Goal: Task Accomplishment & Management: Manage account settings

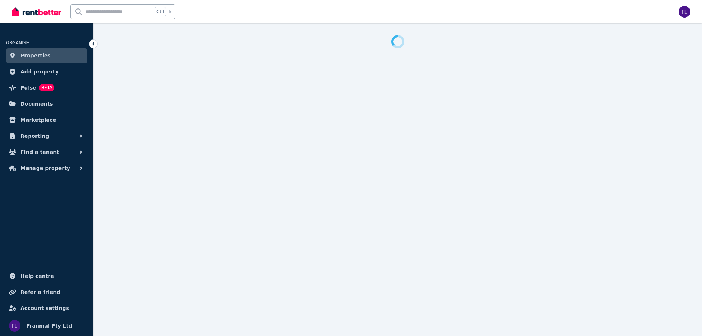
select select "***"
select select "**********"
select select "***"
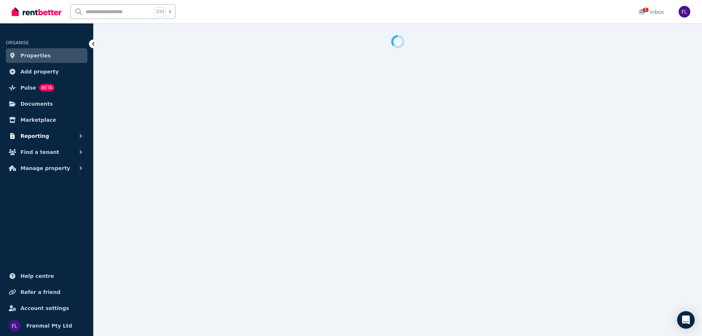
select select "**********"
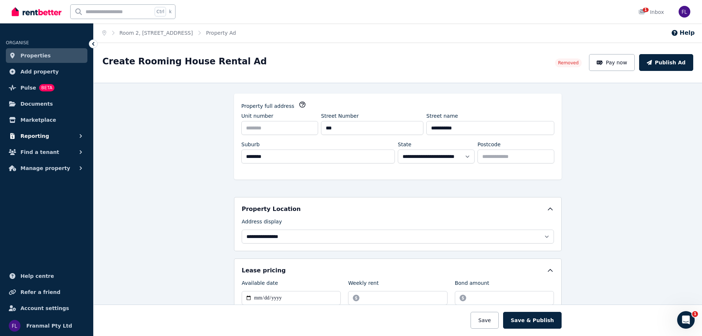
click at [34, 137] on span "Reporting" at bounding box center [34, 136] width 29 height 9
click at [44, 178] on button "Find a tenant" at bounding box center [47, 182] width 82 height 15
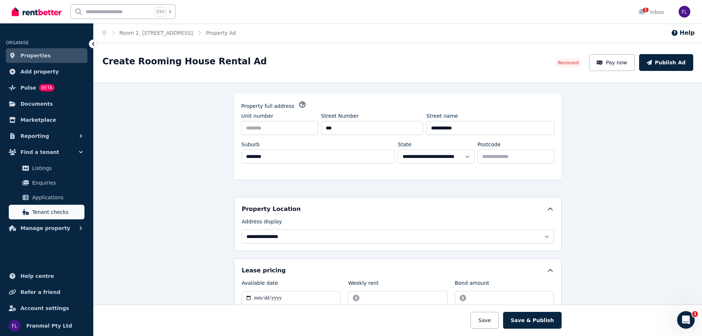
click at [45, 216] on link "Tenant checks" at bounding box center [47, 212] width 76 height 15
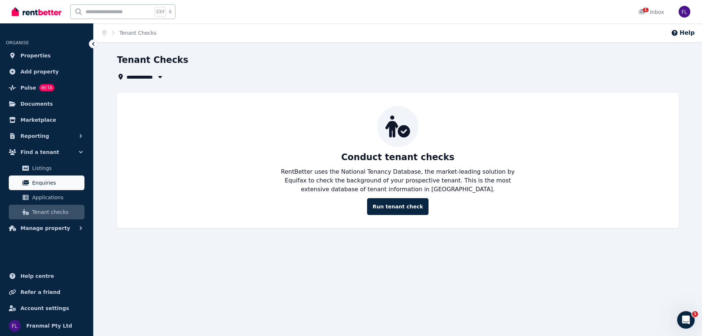
click at [41, 179] on span "Enquiries" at bounding box center [56, 182] width 49 height 9
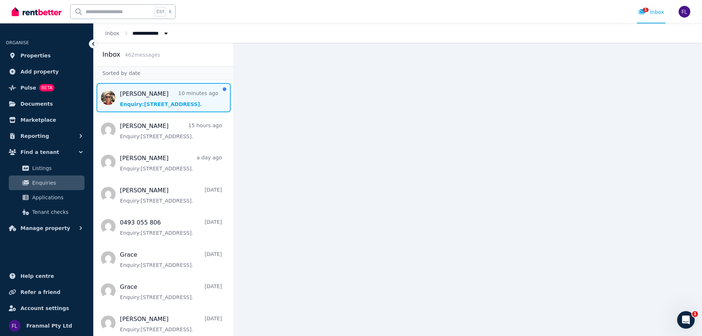
click at [141, 101] on span "Message list" at bounding box center [164, 97] width 140 height 29
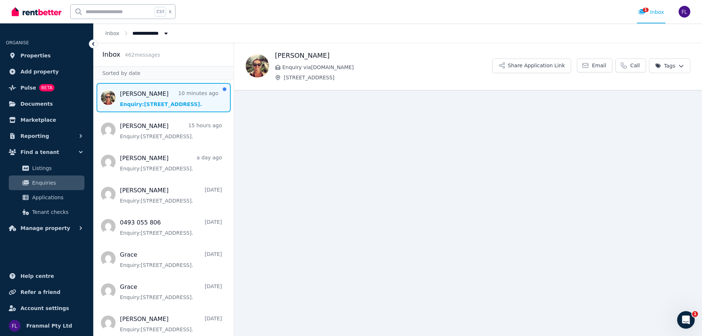
click at [166, 96] on span "Message list" at bounding box center [164, 97] width 140 height 29
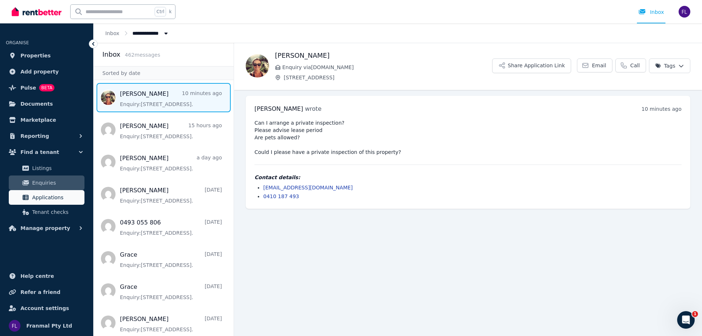
click at [48, 202] on link "Applications" at bounding box center [47, 197] width 76 height 15
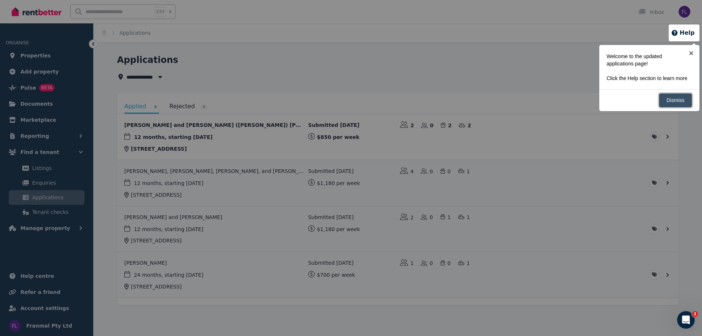
click at [677, 101] on link "Dismiss" at bounding box center [675, 100] width 33 height 14
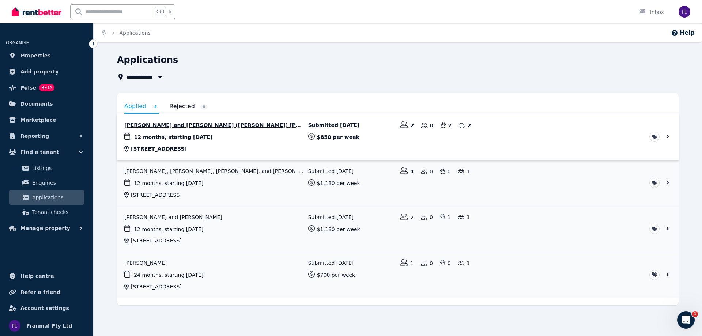
click at [194, 126] on link "View application: Edwina Grijmans and Agnese (Aggie) Jankus" at bounding box center [397, 137] width 561 height 46
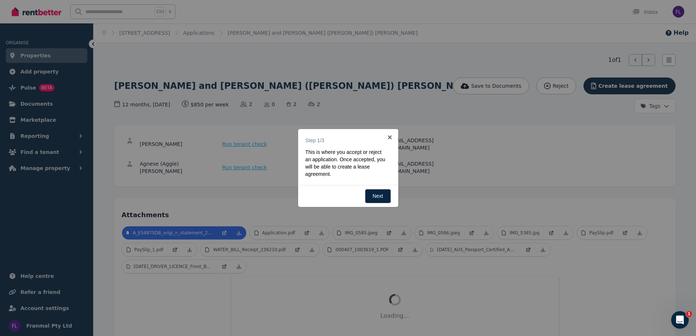
click at [378, 206] on div "Back Next" at bounding box center [348, 196] width 100 height 22
click at [379, 195] on link "Next" at bounding box center [378, 196] width 26 height 14
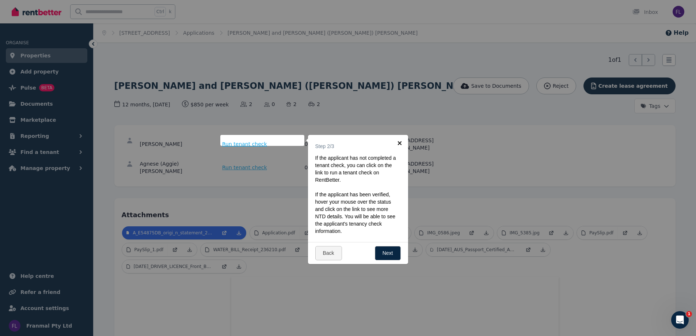
click at [405, 144] on link "×" at bounding box center [400, 143] width 16 height 16
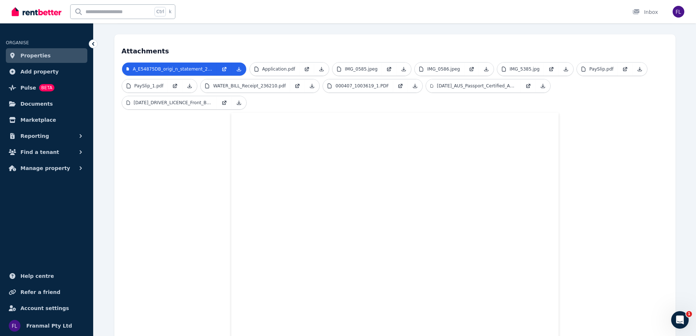
scroll to position [183, 0]
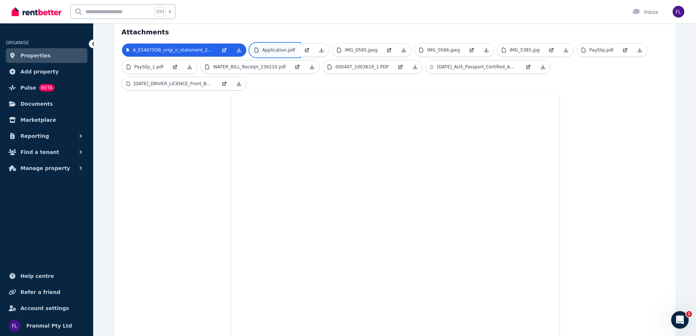
click at [287, 43] on link "Application.pdf" at bounding box center [275, 49] width 50 height 13
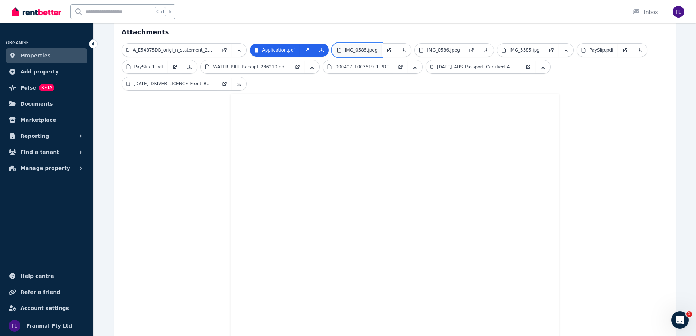
click at [365, 43] on link "IMG_0585.jpeg" at bounding box center [358, 49] width 50 height 13
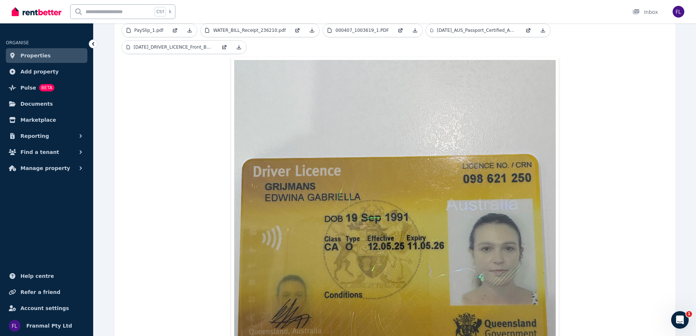
scroll to position [37, 0]
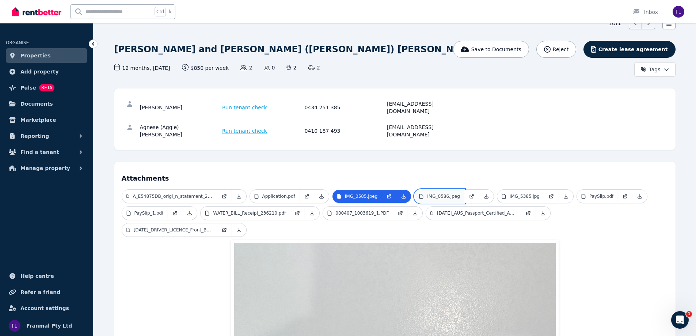
click at [437, 190] on link "IMG_0586.jpeg" at bounding box center [440, 196] width 50 height 13
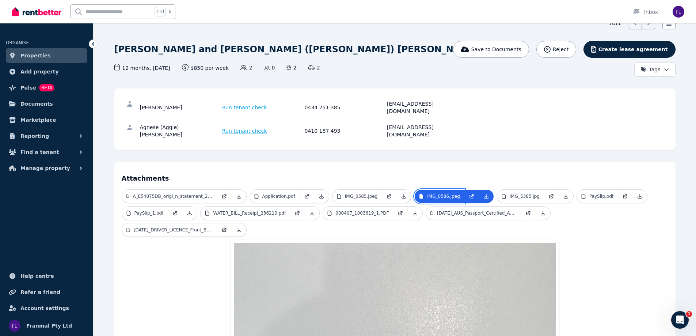
scroll to position [183, 0]
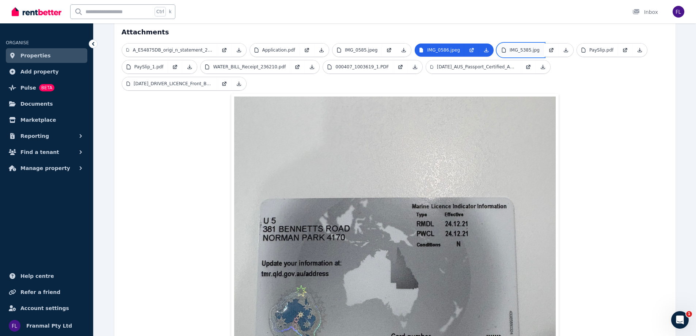
click at [521, 43] on link "IMG_5385.jpg" at bounding box center [520, 49] width 47 height 13
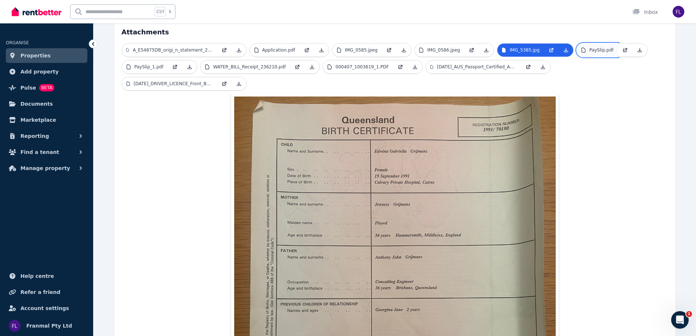
click at [581, 43] on link "PaySlip.pdf" at bounding box center [597, 49] width 41 height 13
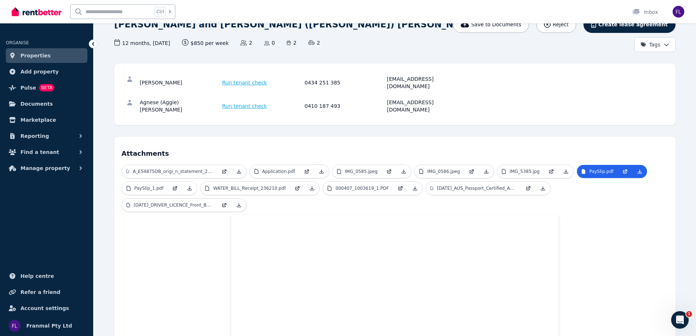
scroll to position [0, 0]
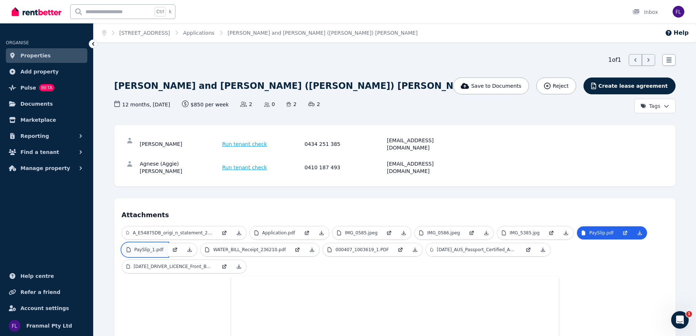
click at [137, 247] on p "PaySlip_1.pdf" at bounding box center [149, 250] width 29 height 6
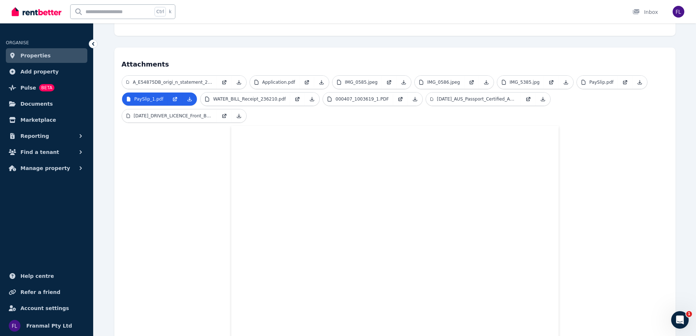
scroll to position [219, 0]
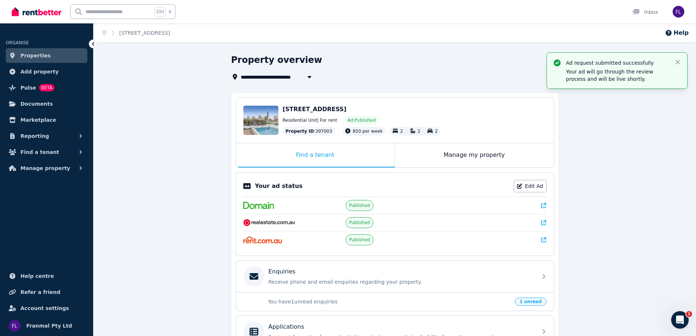
click at [673, 65] on div "Ad request submitted successfully Your ad will go through the review process an…" at bounding box center [617, 70] width 129 height 24
click at [679, 57] on div "Ad request submitted successfully Your ad will go through the review process an…" at bounding box center [617, 71] width 140 height 36
click at [678, 60] on icon "button" at bounding box center [677, 61] width 7 height 7
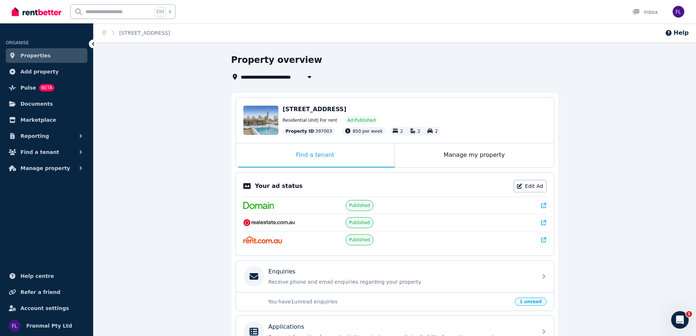
click at [37, 59] on span "Properties" at bounding box center [35, 55] width 30 height 9
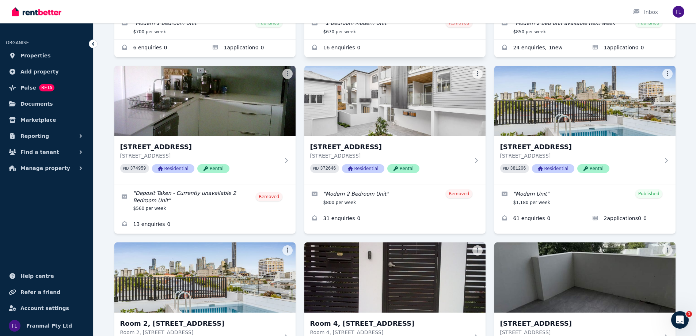
scroll to position [183, 0]
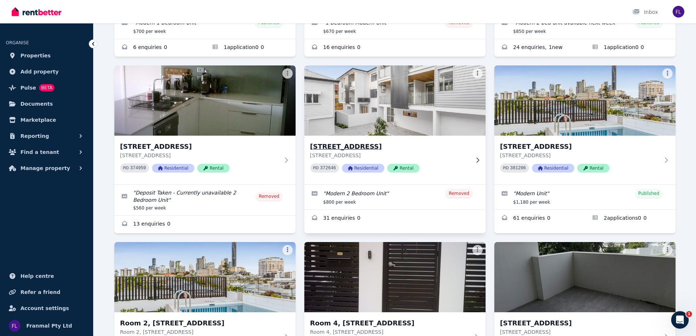
click at [356, 143] on h3 "11/157 Harcourt St, New Farm" at bounding box center [389, 146] width 159 height 10
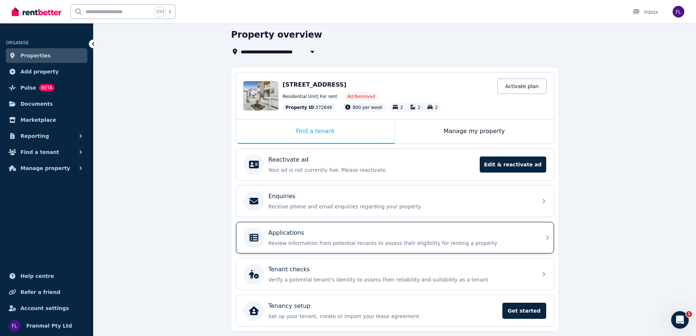
scroll to position [48, 0]
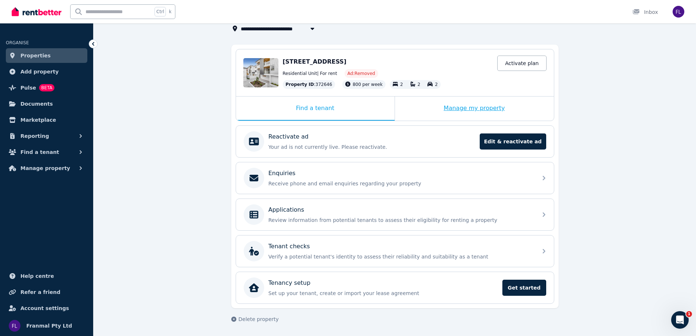
click at [479, 105] on div "Manage my property" at bounding box center [474, 108] width 159 height 24
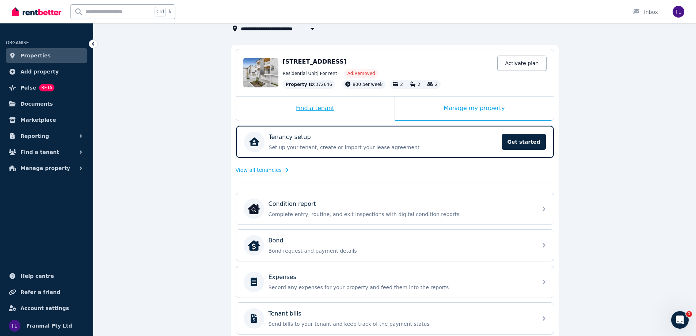
click at [324, 109] on div "Find a tenant" at bounding box center [315, 108] width 159 height 24
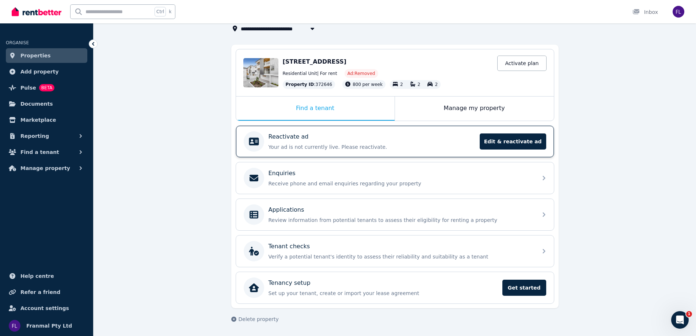
click at [319, 138] on div "Reactivate ad" at bounding box center [372, 136] width 207 height 9
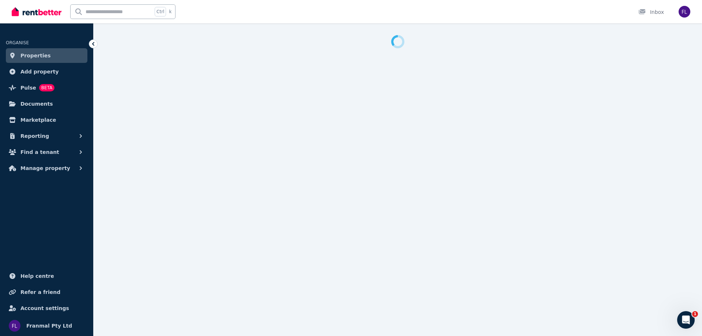
select select "**********"
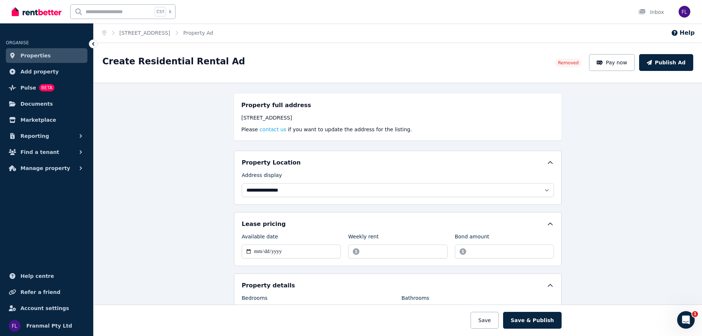
click at [93, 45] on icon at bounding box center [93, 43] width 7 height 7
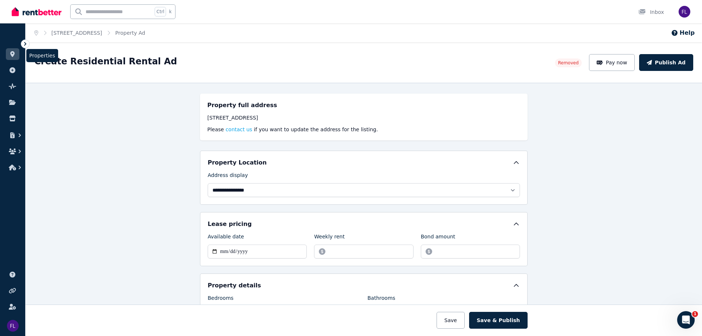
drag, startPoint x: 27, startPoint y: 44, endPoint x: 29, endPoint y: 49, distance: 5.9
click at [27, 44] on icon at bounding box center [25, 43] width 7 height 7
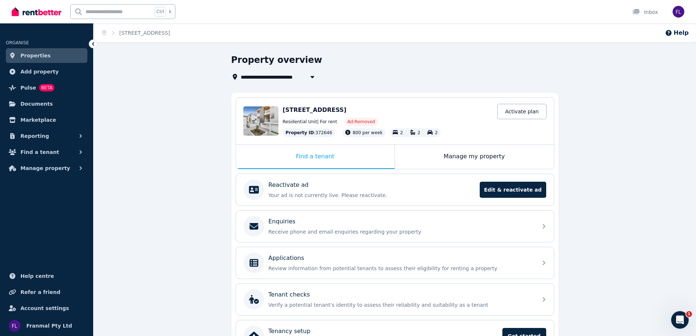
click at [48, 58] on link "Properties" at bounding box center [47, 55] width 82 height 15
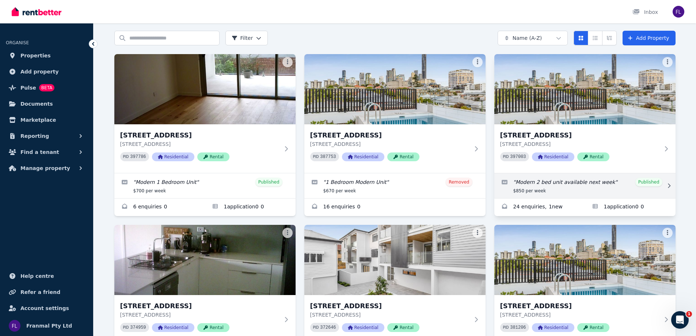
scroll to position [37, 0]
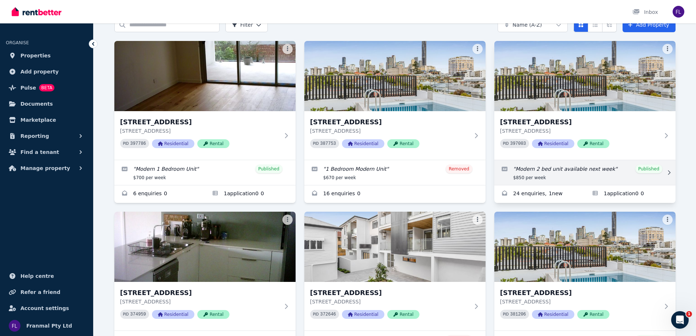
click at [602, 174] on link "Edit listing: Modern 2 bed unit available next week" at bounding box center [585, 172] width 181 height 25
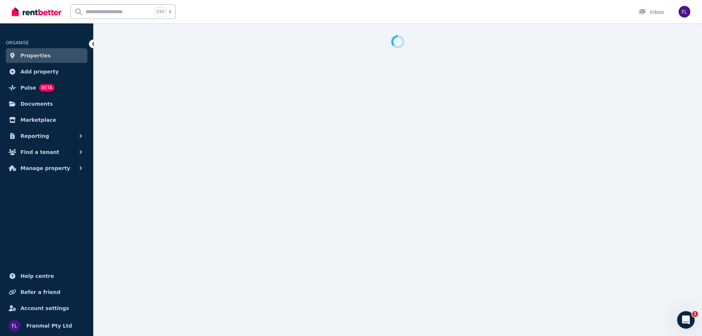
select select "***"
select select "**********"
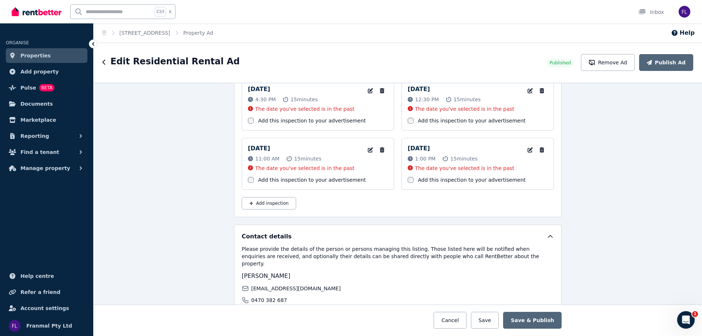
scroll to position [1232, 0]
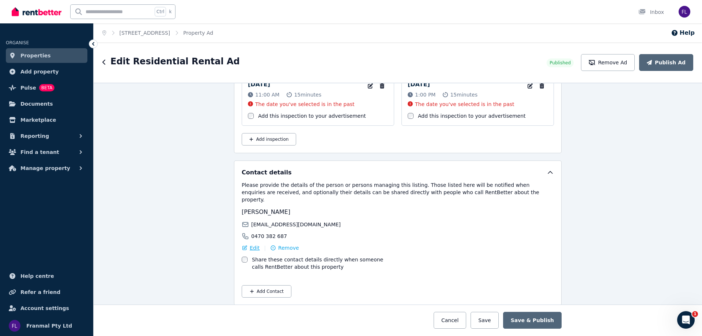
click at [250, 244] on span "Edit" at bounding box center [255, 247] width 10 height 7
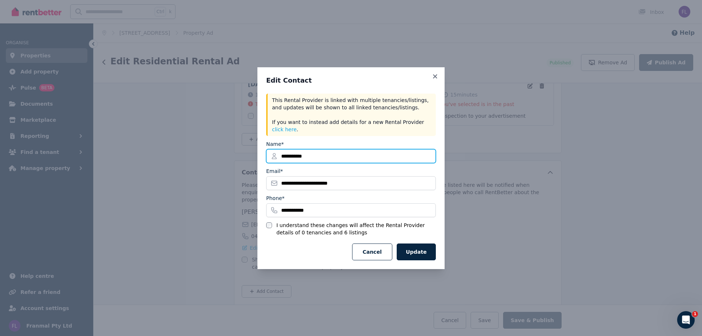
drag, startPoint x: 303, startPoint y: 154, endPoint x: 168, endPoint y: 158, distance: 134.9
click at [158, 156] on div "**********" at bounding box center [351, 168] width 702 height 336
type input "*******"
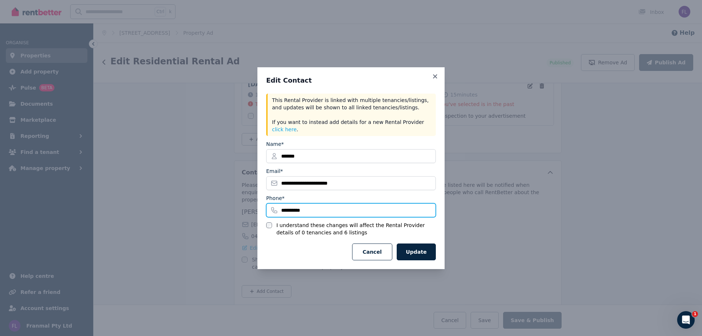
type input "**********"
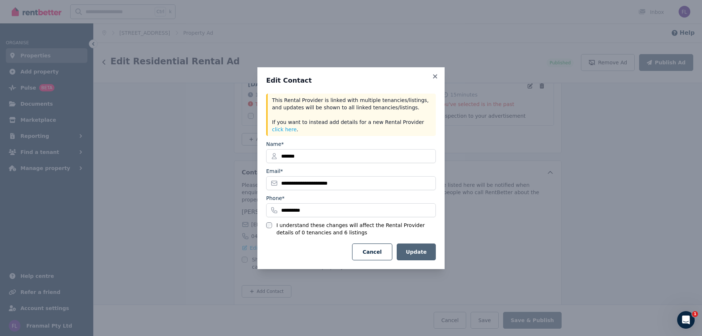
click at [416, 246] on button "Update" at bounding box center [416, 251] width 39 height 17
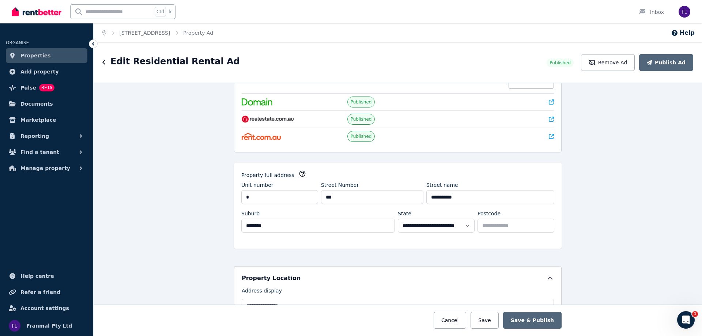
scroll to position [73, 0]
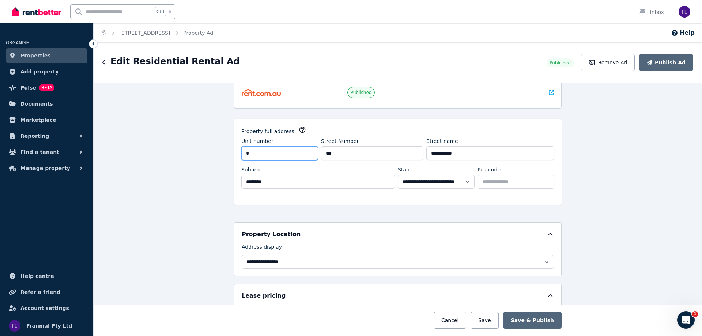
drag, startPoint x: 268, startPoint y: 151, endPoint x: 129, endPoint y: 162, distance: 139.0
click at [129, 160] on div "**********" at bounding box center [398, 209] width 608 height 253
type input "*"
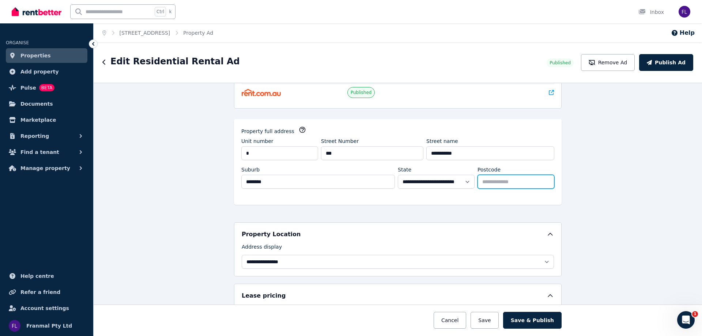
click at [606, 178] on div "**********" at bounding box center [398, 209] width 608 height 253
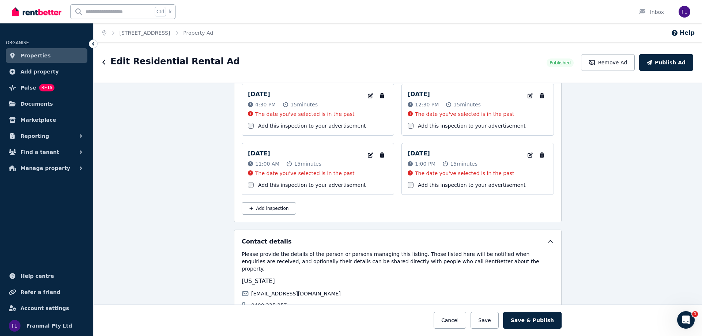
scroll to position [1060, 0]
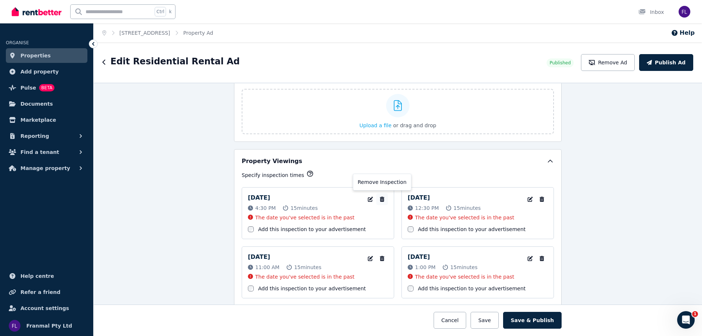
click at [380, 197] on icon "button" at bounding box center [382, 199] width 4 height 5
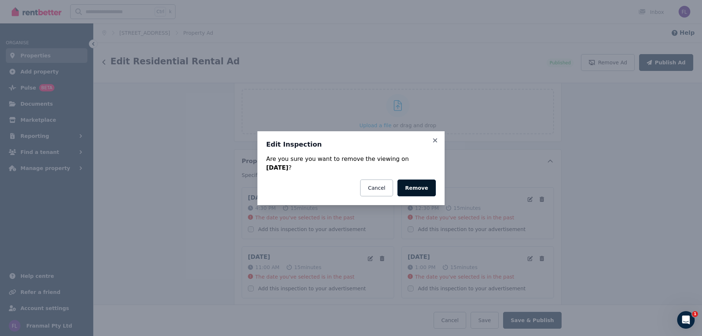
click at [418, 182] on button "Remove" at bounding box center [416, 187] width 38 height 17
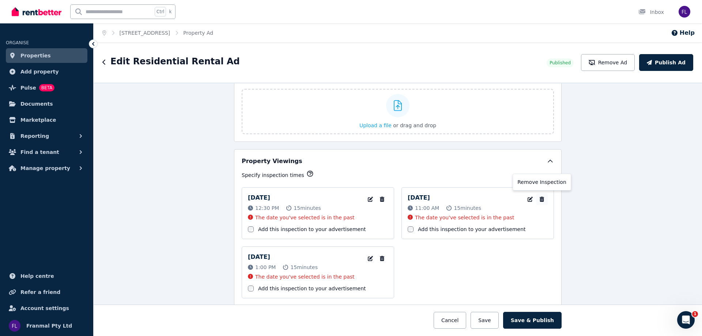
click at [537, 194] on button "button" at bounding box center [542, 199] width 12 height 12
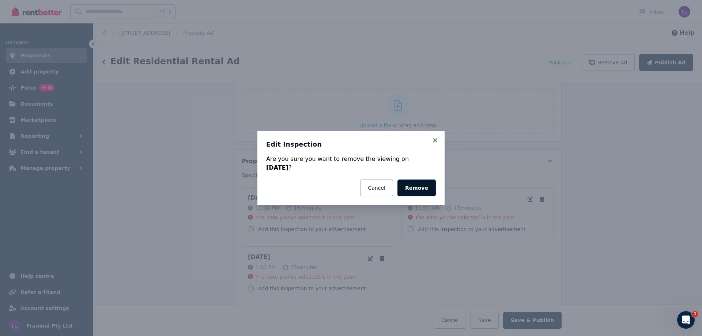
click at [416, 191] on button "Remove" at bounding box center [416, 187] width 38 height 17
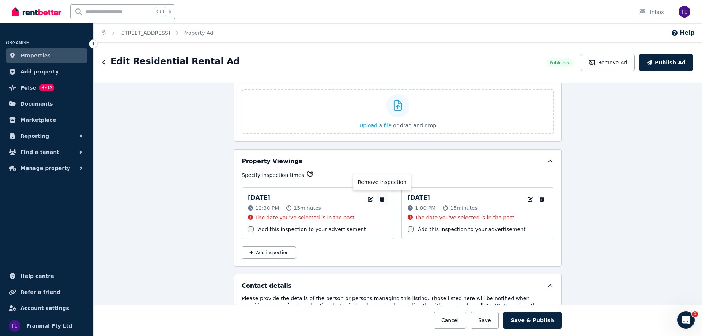
click at [380, 200] on icon "button" at bounding box center [382, 199] width 4 height 5
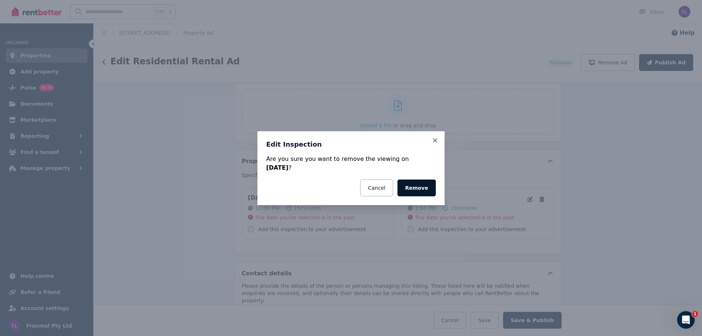
click at [421, 184] on button "Remove" at bounding box center [416, 187] width 38 height 17
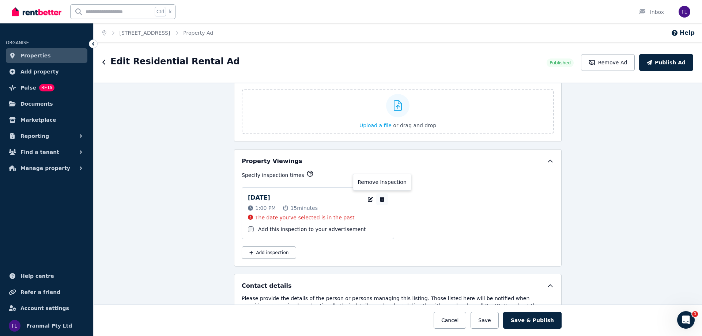
click at [376, 198] on button "button" at bounding box center [382, 199] width 12 height 12
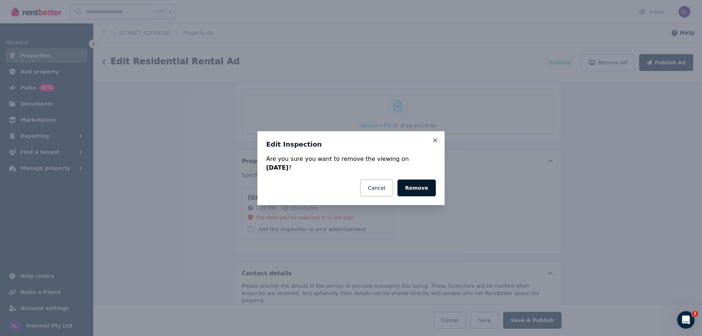
click at [415, 188] on button "Remove" at bounding box center [416, 187] width 38 height 17
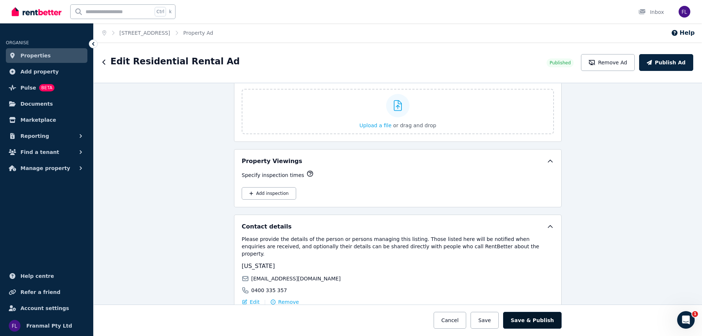
click at [530, 319] on button "Save & Publish" at bounding box center [532, 320] width 58 height 17
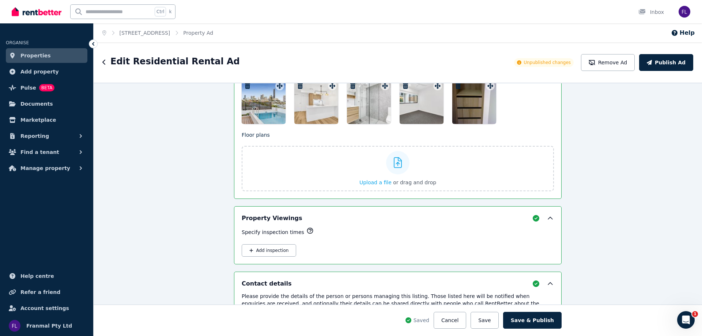
scroll to position [1117, 0]
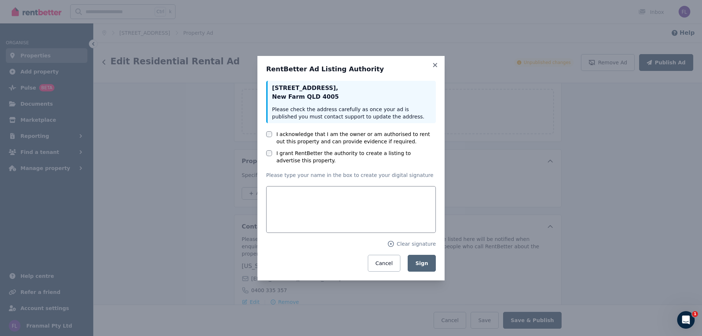
click at [296, 140] on label "I acknowledge that I am the owner or am authorised to rent out this property an…" at bounding box center [355, 137] width 159 height 15
click at [288, 156] on label "I grant RentBetter the authority to create a listing to advertise this property." at bounding box center [355, 156] width 159 height 15
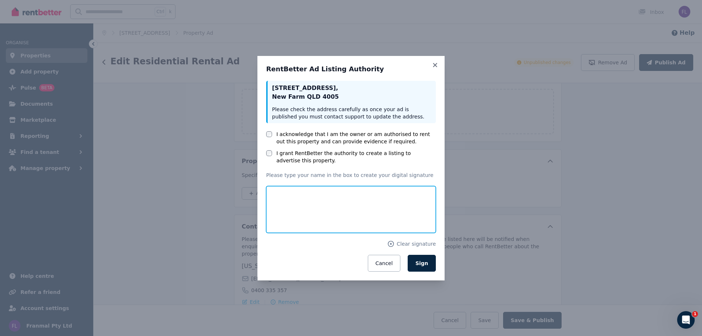
drag, startPoint x: 299, startPoint y: 215, endPoint x: 300, endPoint y: 219, distance: 3.8
click at [306, 217] on input "text" at bounding box center [351, 209] width 170 height 47
click at [297, 213] on input "text" at bounding box center [351, 209] width 170 height 47
type input "*******"
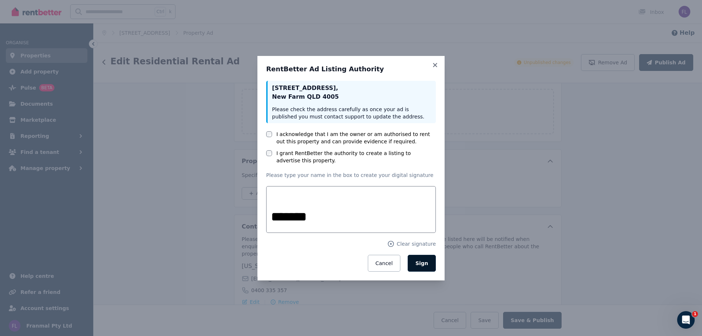
click at [419, 262] on span "Sign" at bounding box center [421, 263] width 13 height 6
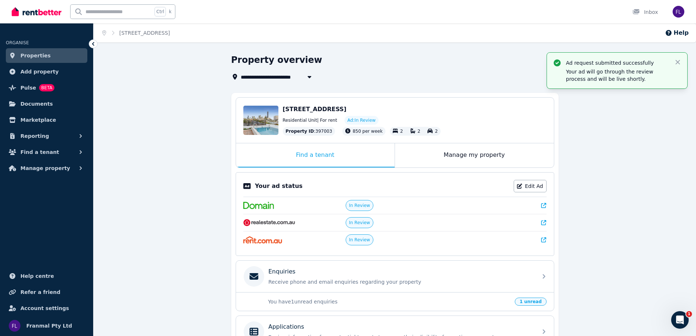
click at [544, 238] on icon at bounding box center [543, 239] width 5 height 5
click at [492, 156] on div "Manage my property" at bounding box center [474, 155] width 159 height 24
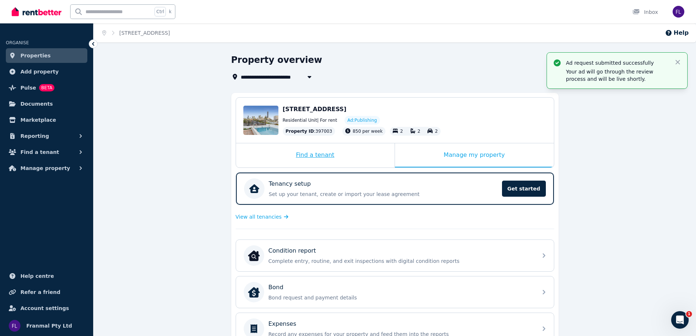
click at [311, 156] on div "Find a tenant" at bounding box center [315, 155] width 159 height 24
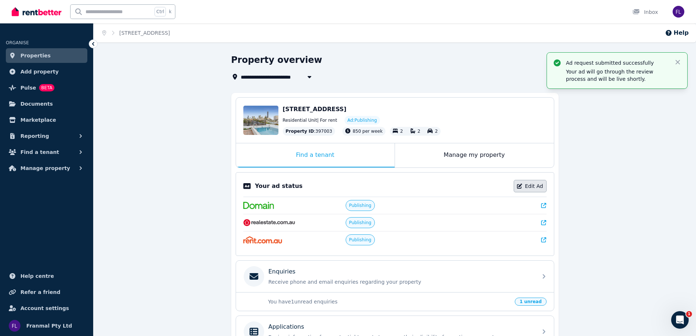
click at [531, 185] on link "Edit Ad" at bounding box center [530, 186] width 33 height 12
select select "***"
select select "**********"
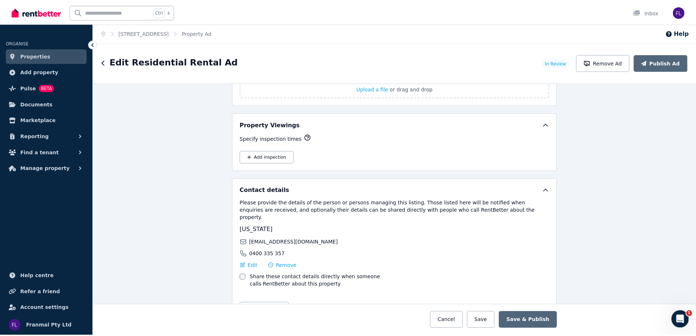
scroll to position [987, 0]
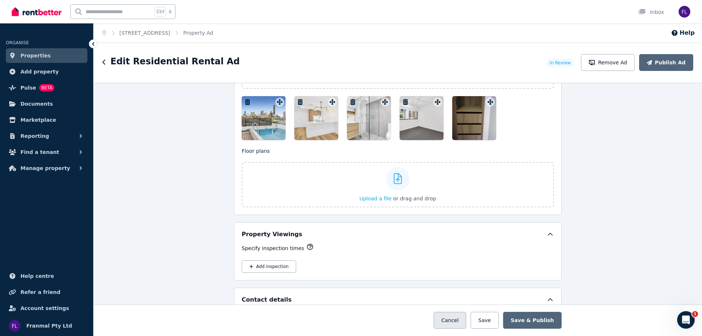
click at [454, 320] on button "Cancel" at bounding box center [449, 320] width 33 height 17
